Goal: Find specific page/section: Find specific page/section

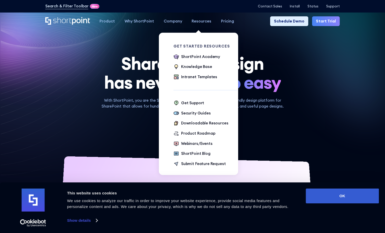
click at [189, 17] on link "Resources" at bounding box center [201, 21] width 29 height 10
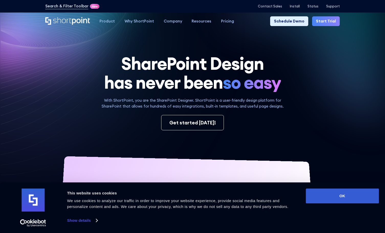
drag, startPoint x: 258, startPoint y: 39, endPoint x: 226, endPoint y: 3, distance: 48.2
click at [258, 39] on icon at bounding box center [283, 84] width 203 height 157
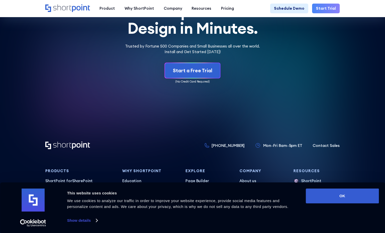
scroll to position [2393, 0]
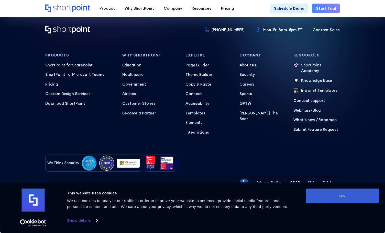
click at [246, 87] on p "Careers" at bounding box center [262, 85] width 46 height 6
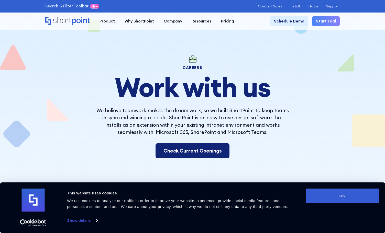
click at [177, 158] on link "Check Current Openings" at bounding box center [192, 150] width 74 height 15
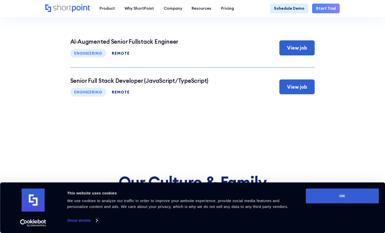
scroll to position [2013, 0]
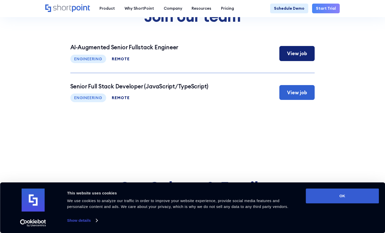
click at [302, 61] on div "View job" at bounding box center [296, 53] width 35 height 15
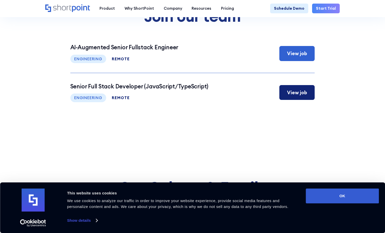
click at [291, 96] on div "View job" at bounding box center [297, 92] width 20 height 7
